Goal: Information Seeking & Learning: Compare options

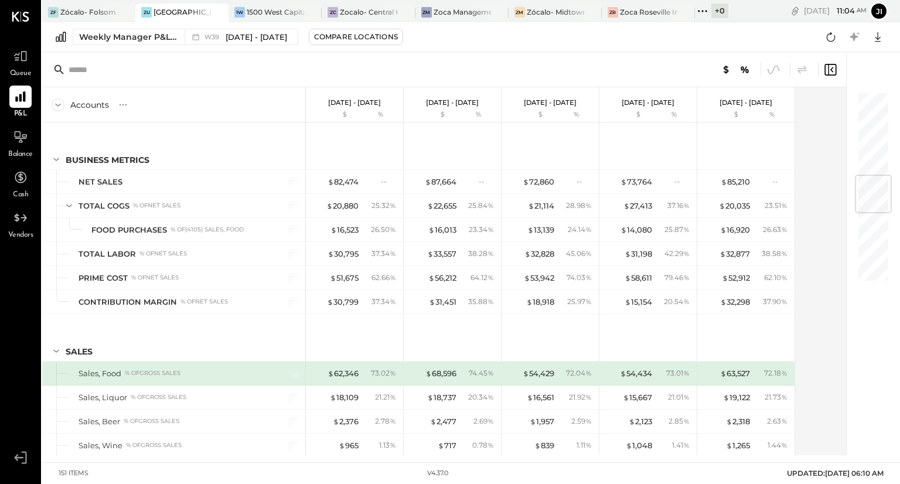
scroll to position [715, 0]
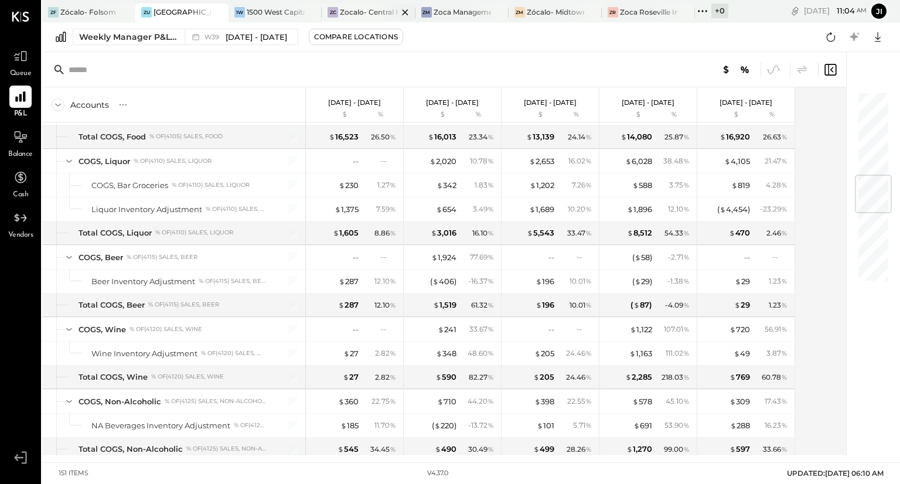
click at [369, 15] on div "Zocalo- Central Kitchen (Commissary)" at bounding box center [368, 12] width 57 height 10
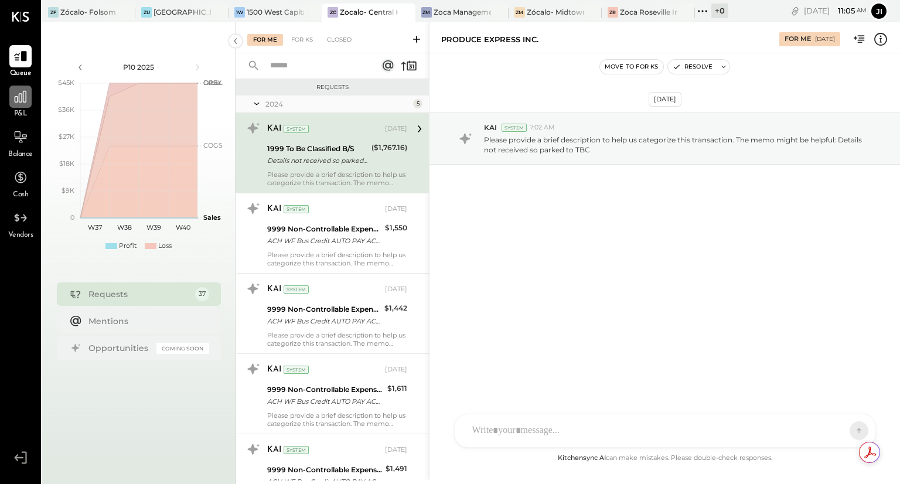
click at [26, 103] on icon at bounding box center [20, 96] width 15 height 15
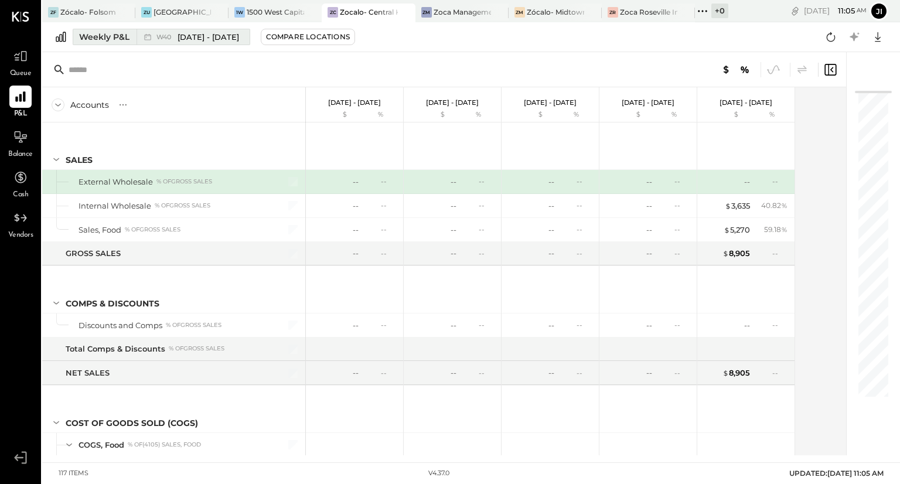
click at [97, 36] on div "Weekly P&L" at bounding box center [104, 37] width 50 height 12
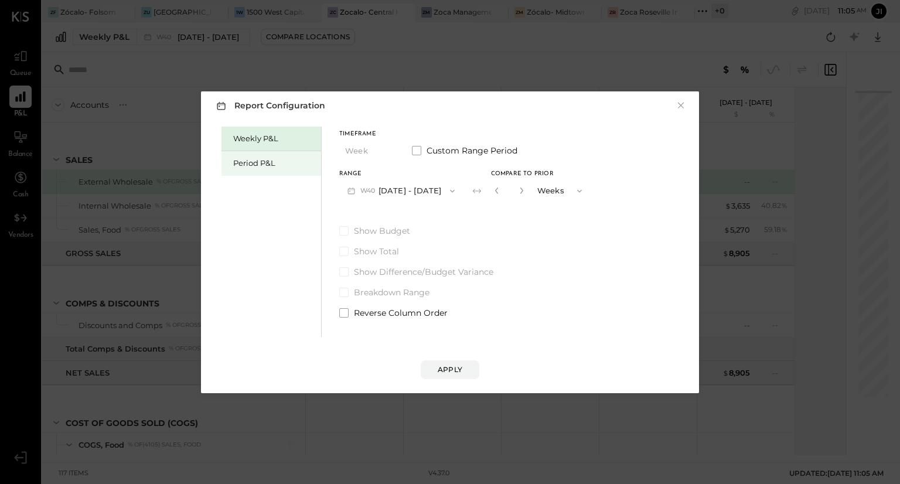
click at [253, 163] on div "Period P&L" at bounding box center [274, 163] width 82 height 11
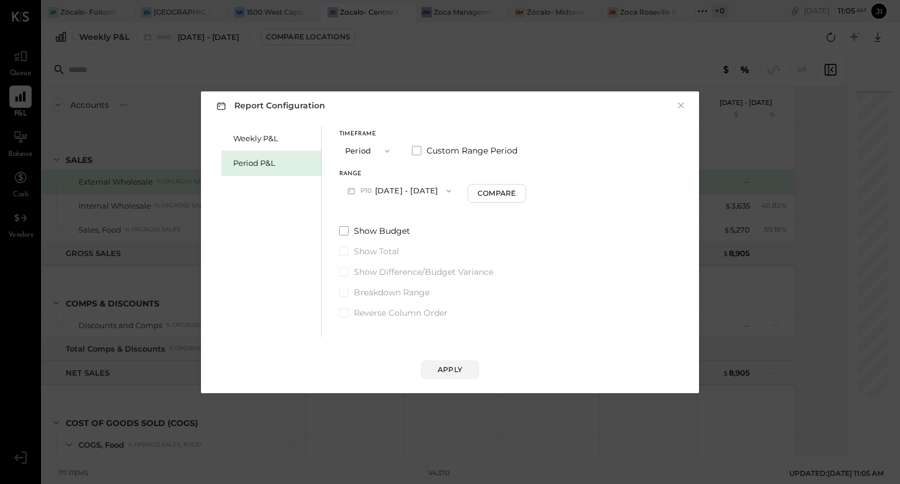
click at [417, 190] on button "P10 [DATE] - [DATE]" at bounding box center [399, 191] width 120 height 22
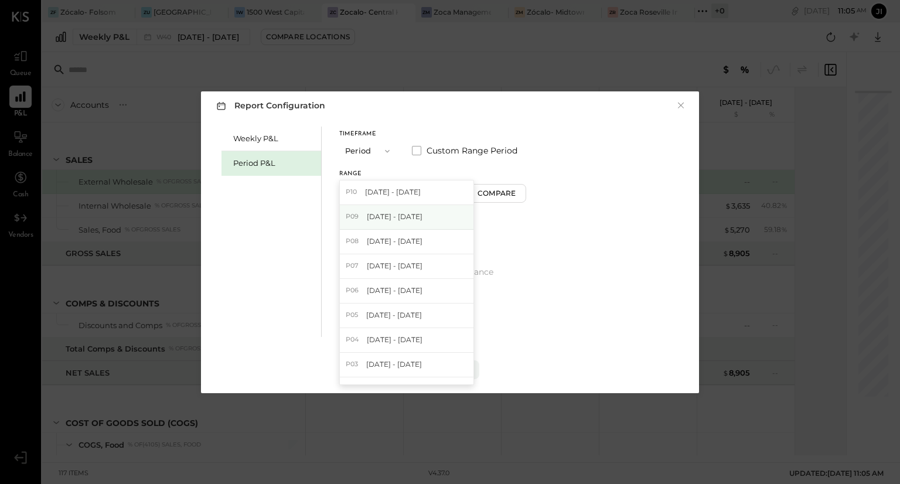
click at [418, 212] on span "[DATE] - [DATE]" at bounding box center [395, 217] width 56 height 10
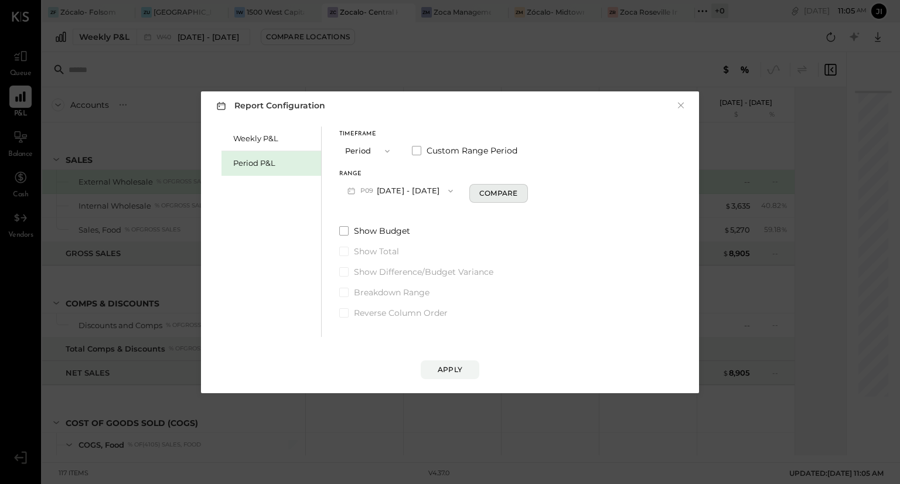
click at [490, 190] on button "Compare" at bounding box center [498, 193] width 59 height 19
click at [523, 189] on icon "button" at bounding box center [519, 190] width 7 height 7
type input "*"
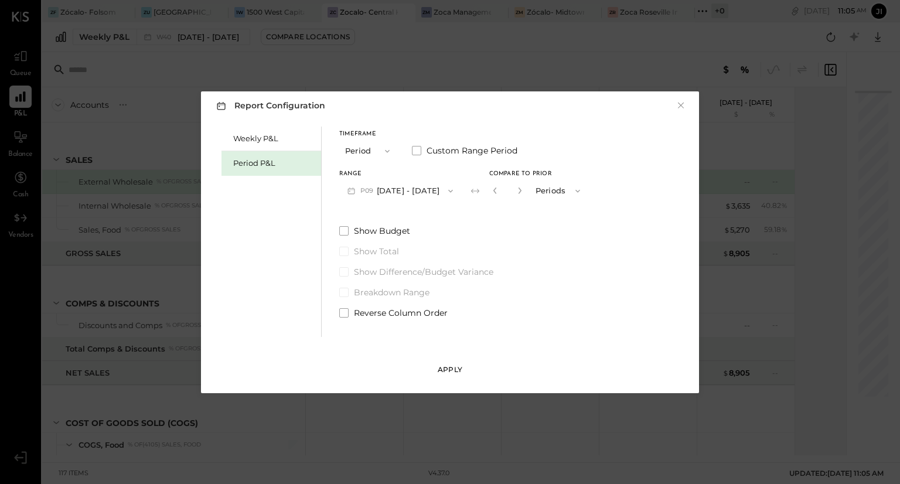
click at [466, 370] on button "Apply" at bounding box center [450, 369] width 59 height 19
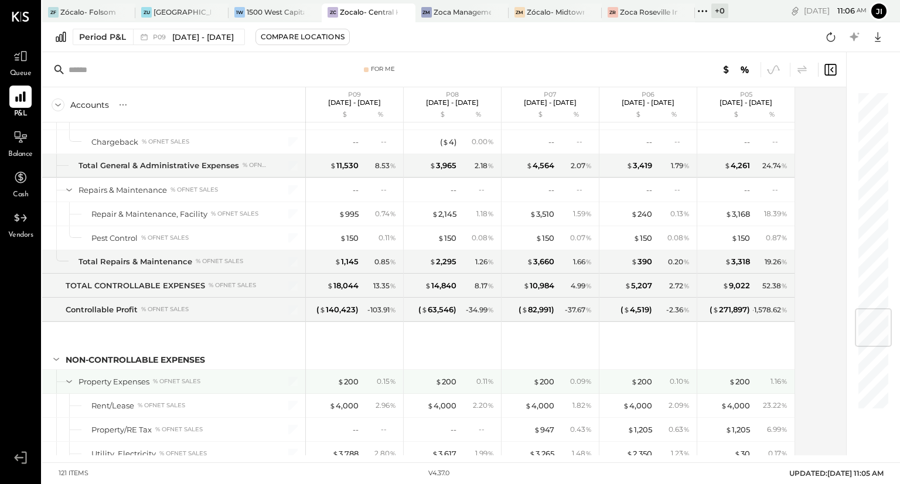
scroll to position [1847, 0]
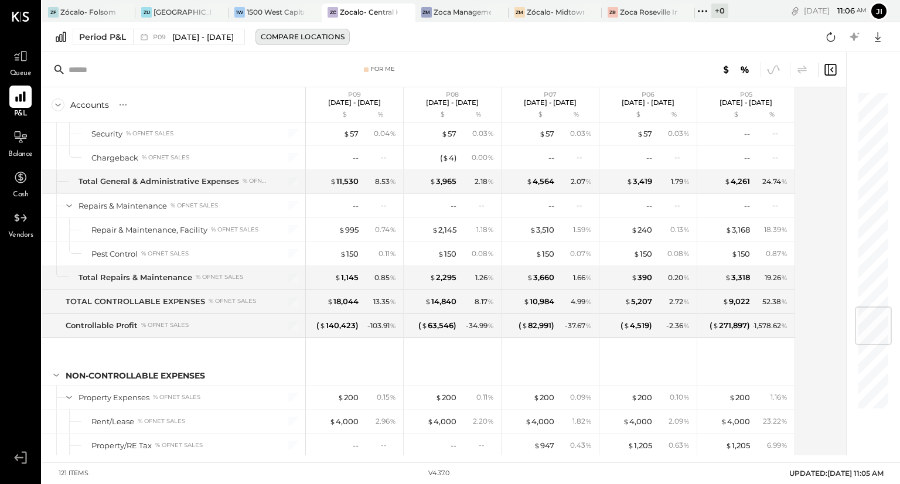
click at [288, 38] on div "Compare Locations" at bounding box center [303, 37] width 84 height 10
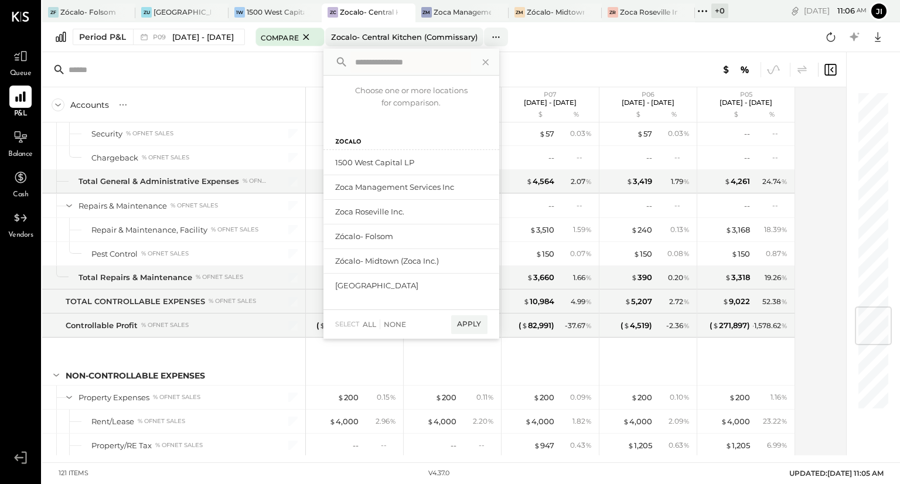
click at [227, 66] on input "text" at bounding box center [161, 69] width 185 height 21
click at [230, 53] on div "For Me" at bounding box center [444, 69] width 804 height 35
click at [561, 36] on div "Period P&L P09 [DATE] - [DATE] Compare Zocalo- Central Kitchen (Commissary) Cho…" at bounding box center [471, 37] width 858 height 30
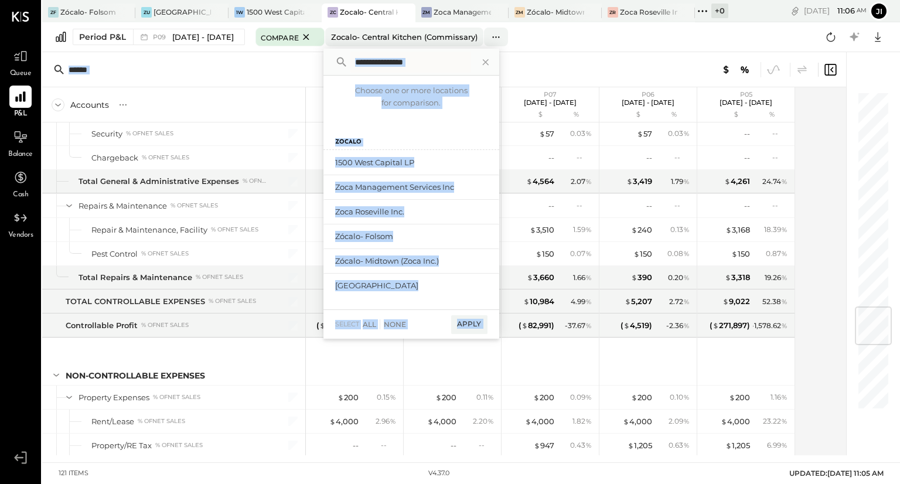
drag, startPoint x: 599, startPoint y: 62, endPoint x: 544, endPoint y: 52, distance: 56.7
click at [544, 52] on div "ZF Zócalo- Folsom ZU Zócalo- [GEOGRAPHIC_DATA] 1W 1500 West Capital LP ZC Zocal…" at bounding box center [471, 227] width 858 height 455
click at [571, 69] on div at bounding box center [670, 69] width 335 height 15
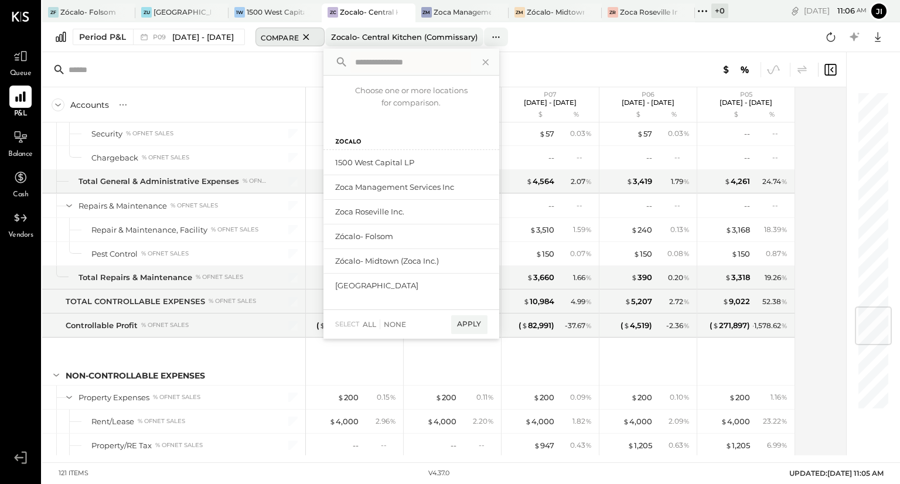
click at [284, 35] on span "Compare" at bounding box center [280, 37] width 38 height 12
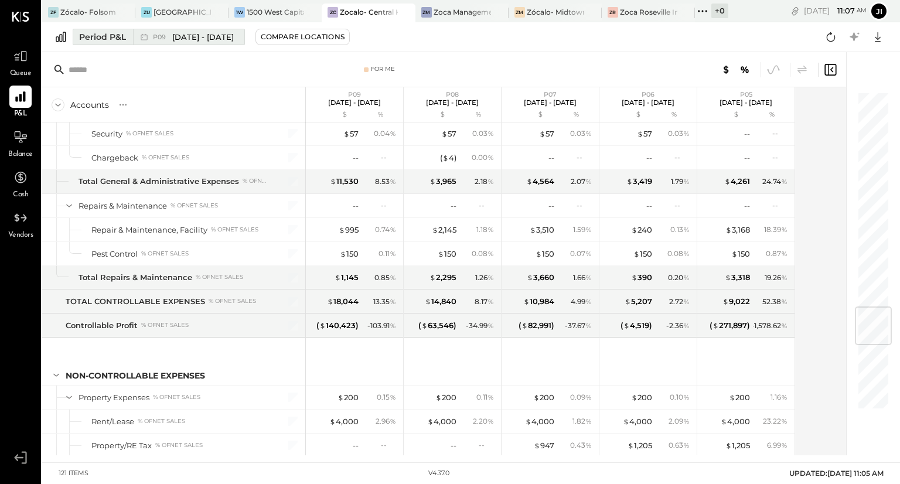
click at [198, 37] on span "[DATE] - [DATE]" at bounding box center [203, 37] width 62 height 11
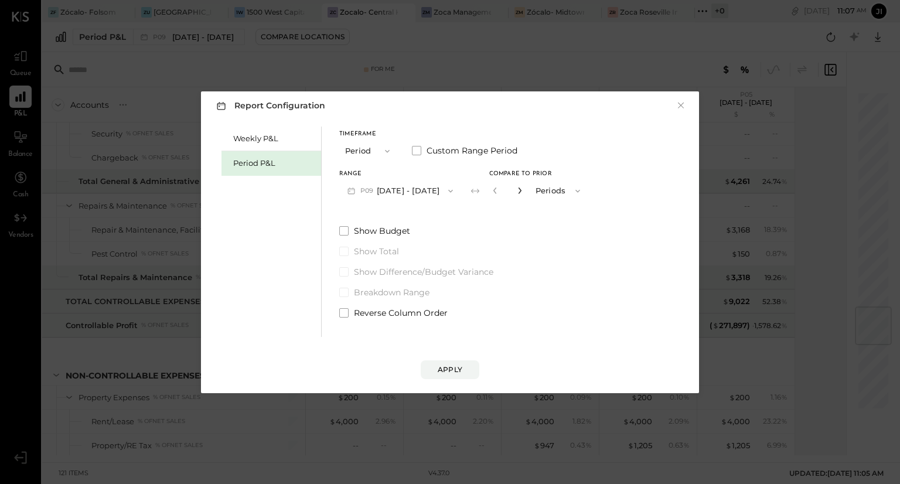
click at [523, 193] on icon "button" at bounding box center [519, 190] width 7 height 7
type input "*"
click at [448, 368] on div "Apply" at bounding box center [450, 369] width 25 height 10
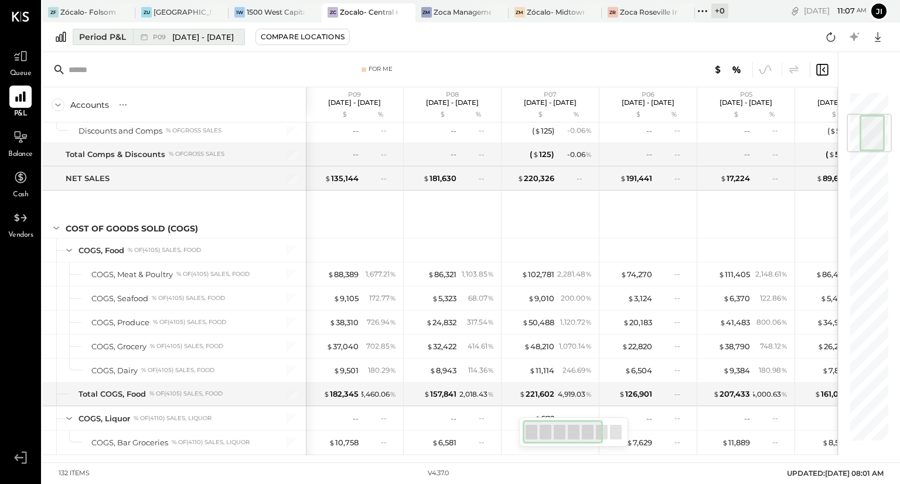
click at [205, 36] on span "[DATE] - [DATE]" at bounding box center [203, 37] width 62 height 11
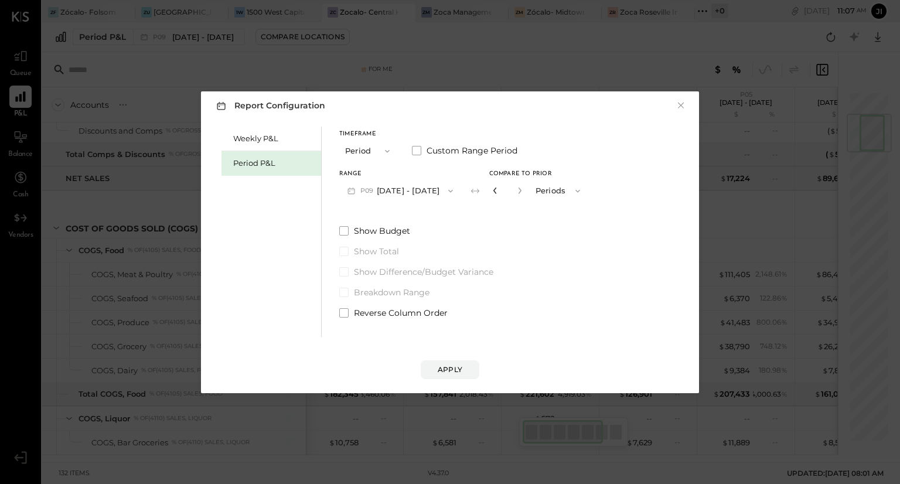
click at [499, 187] on icon "button" at bounding box center [495, 190] width 7 height 7
click at [500, 184] on button "button" at bounding box center [494, 190] width 9 height 13
type input "*"
click at [459, 366] on div "Apply" at bounding box center [450, 369] width 25 height 10
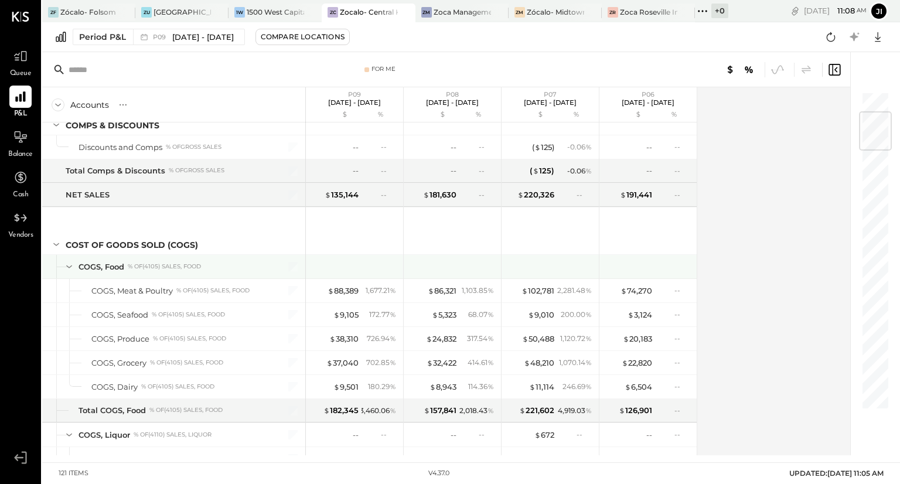
scroll to position [178, 0]
click at [769, 251] on div "Accounts S % GL P09 [DATE] - [DATE] $ % P08 [DATE] - [DATE] $ % P07 [DATE] - [D…" at bounding box center [447, 271] width 810 height 368
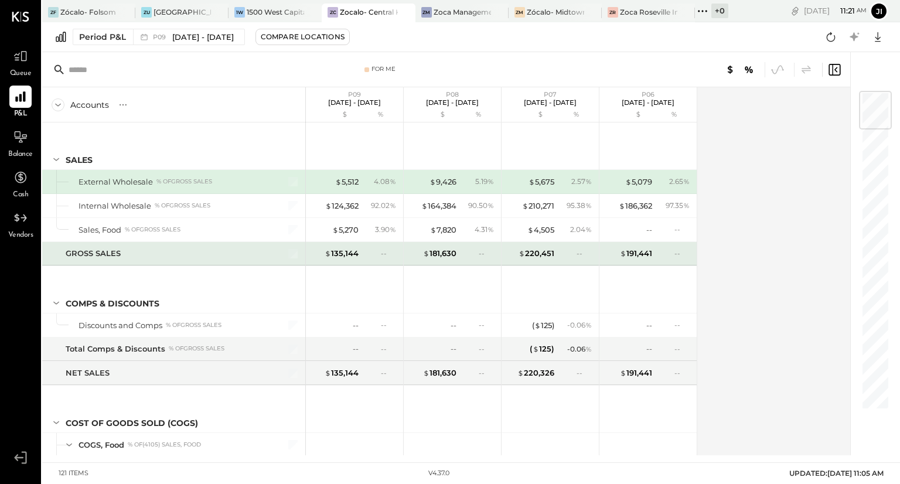
scroll to position [0, 0]
